Goal: Information Seeking & Learning: Learn about a topic

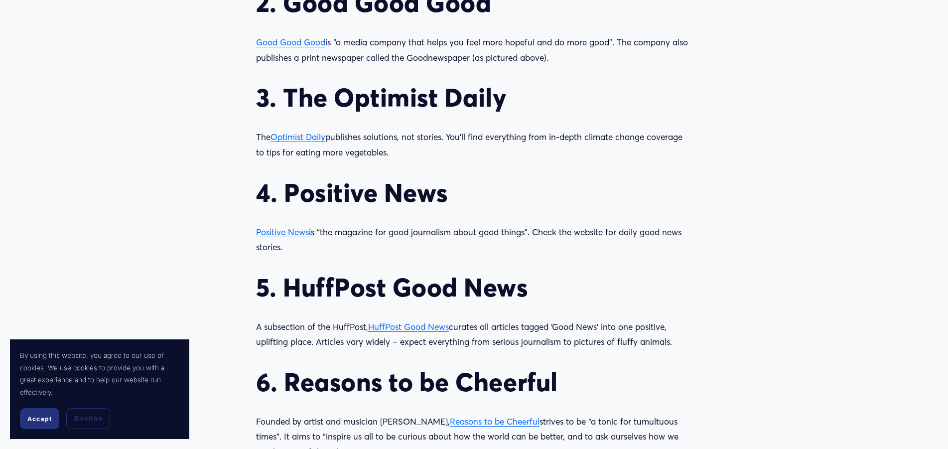
scroll to position [1219, 0]
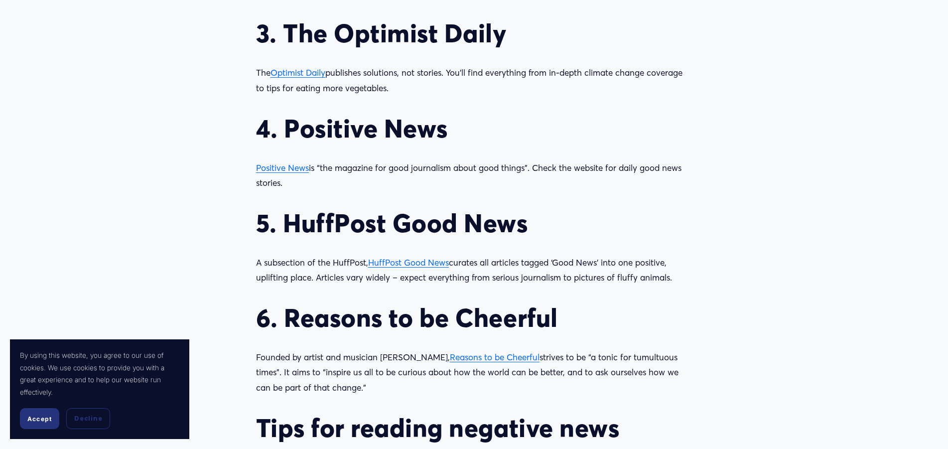
click at [457, 359] on span "Reasons to be Cheerful" at bounding box center [495, 357] width 90 height 10
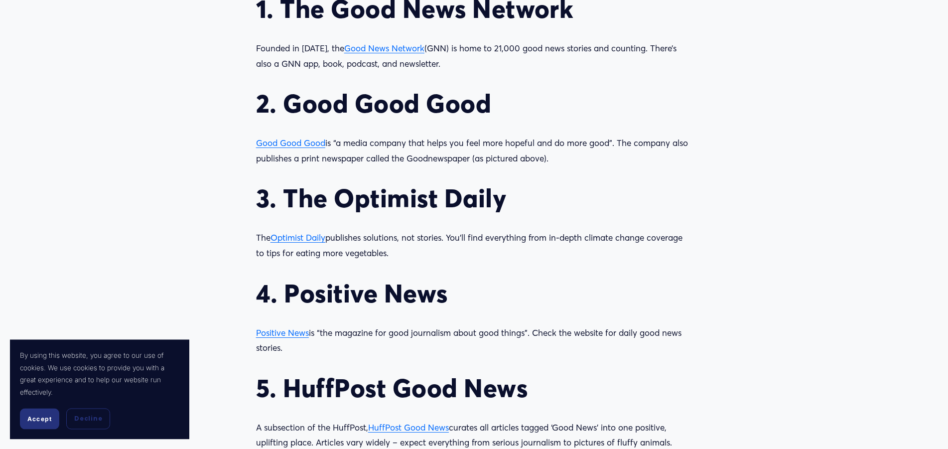
scroll to position [1117, 0]
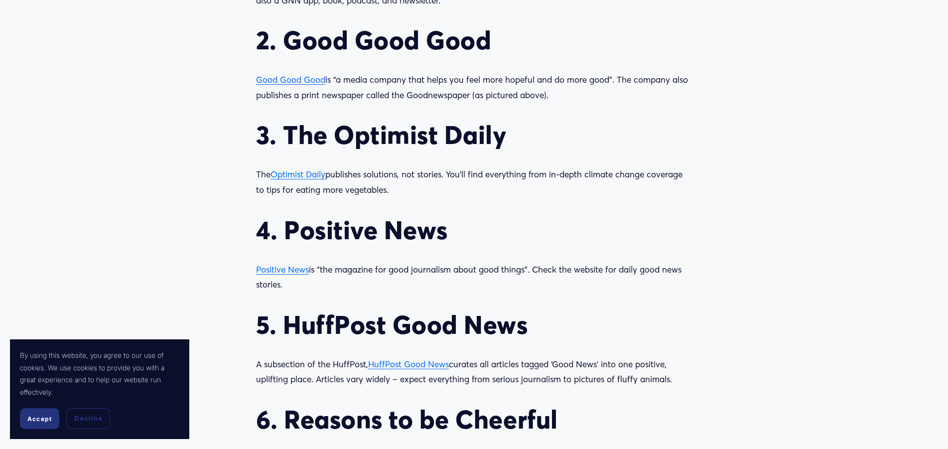
click at [304, 80] on span "Good Good Good" at bounding box center [290, 79] width 69 height 10
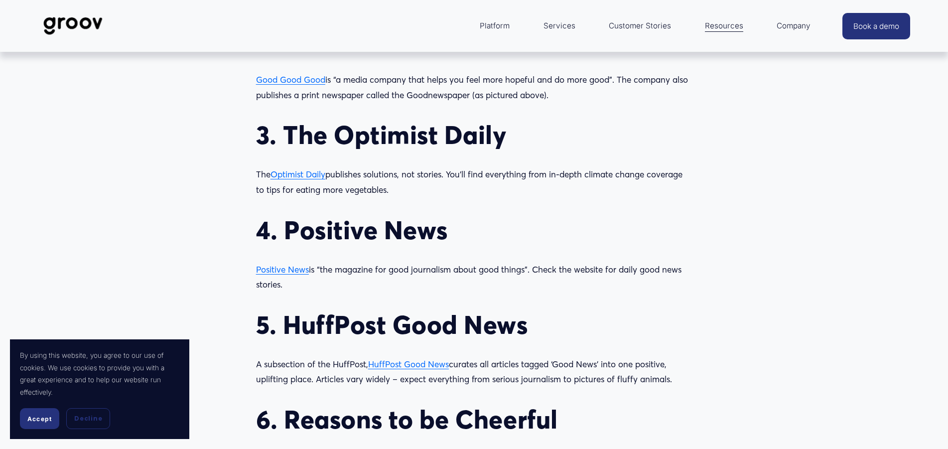
scroll to position [1117, 0]
click at [295, 270] on span "Positive News" at bounding box center [282, 269] width 53 height 10
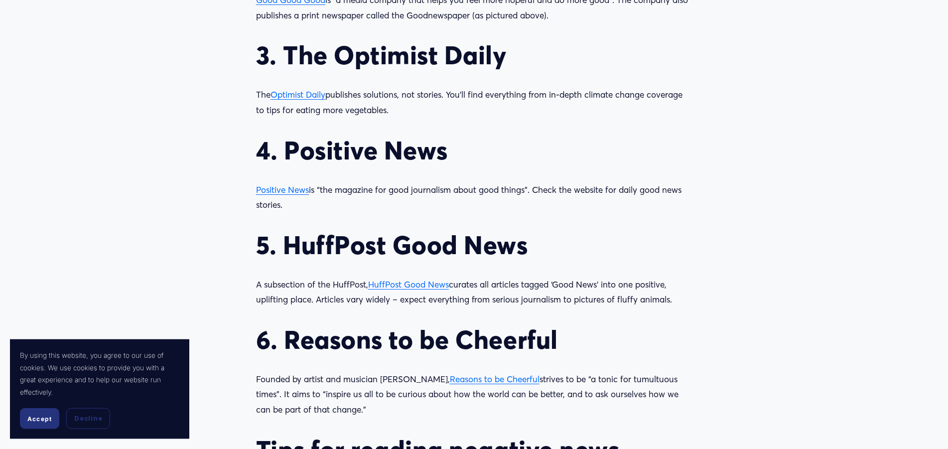
scroll to position [1270, 0]
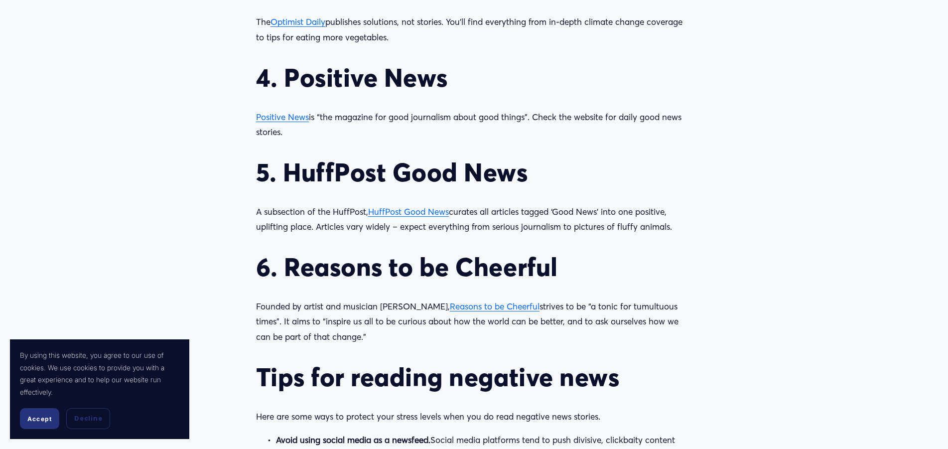
click at [398, 209] on span "HuffPost Good News" at bounding box center [408, 211] width 81 height 10
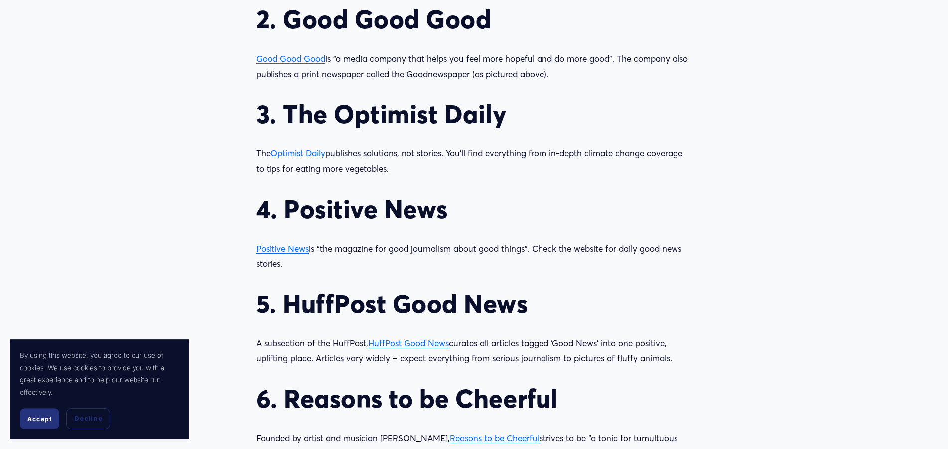
scroll to position [1117, 0]
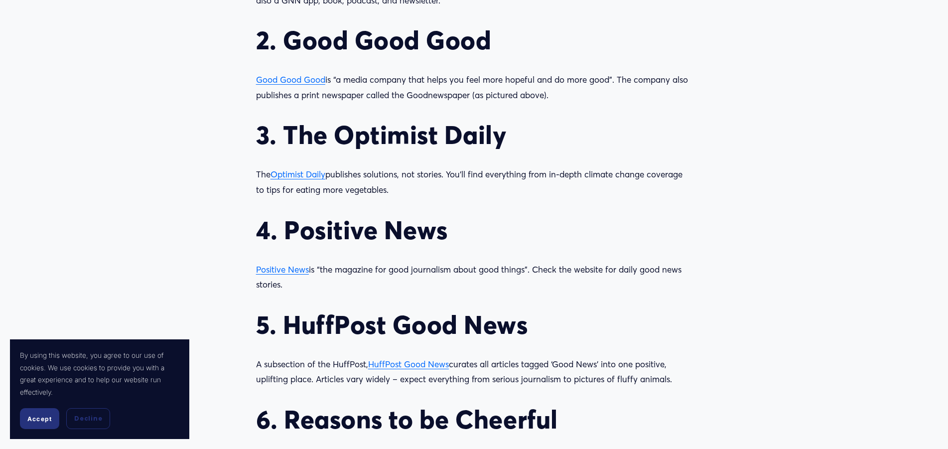
click at [306, 176] on span "Optimist Daily" at bounding box center [297, 174] width 55 height 10
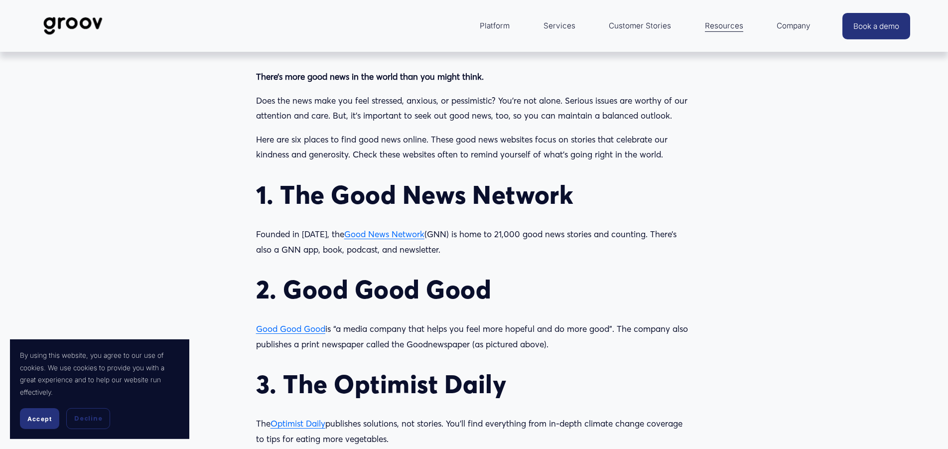
scroll to position [863, 0]
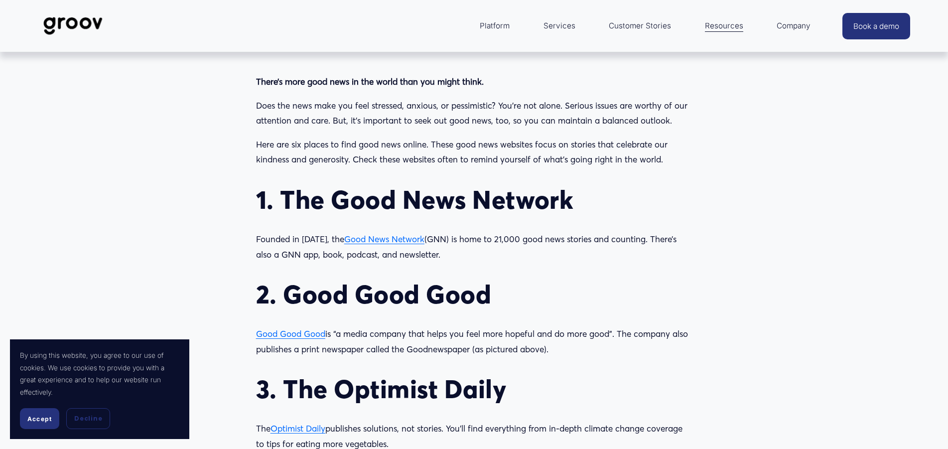
click at [381, 243] on span "Good News Network" at bounding box center [384, 239] width 80 height 10
